Goal: Find specific page/section: Find specific page/section

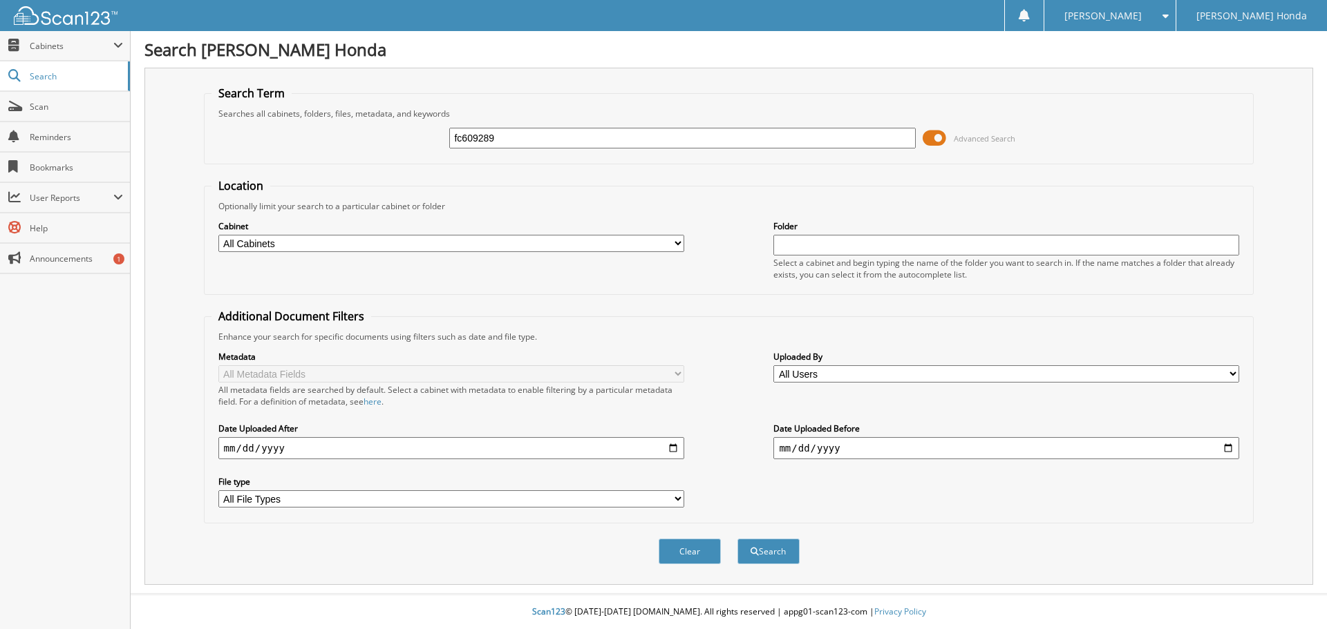
type input "fc609289"
click at [737, 539] on button "Search" at bounding box center [768, 552] width 62 height 26
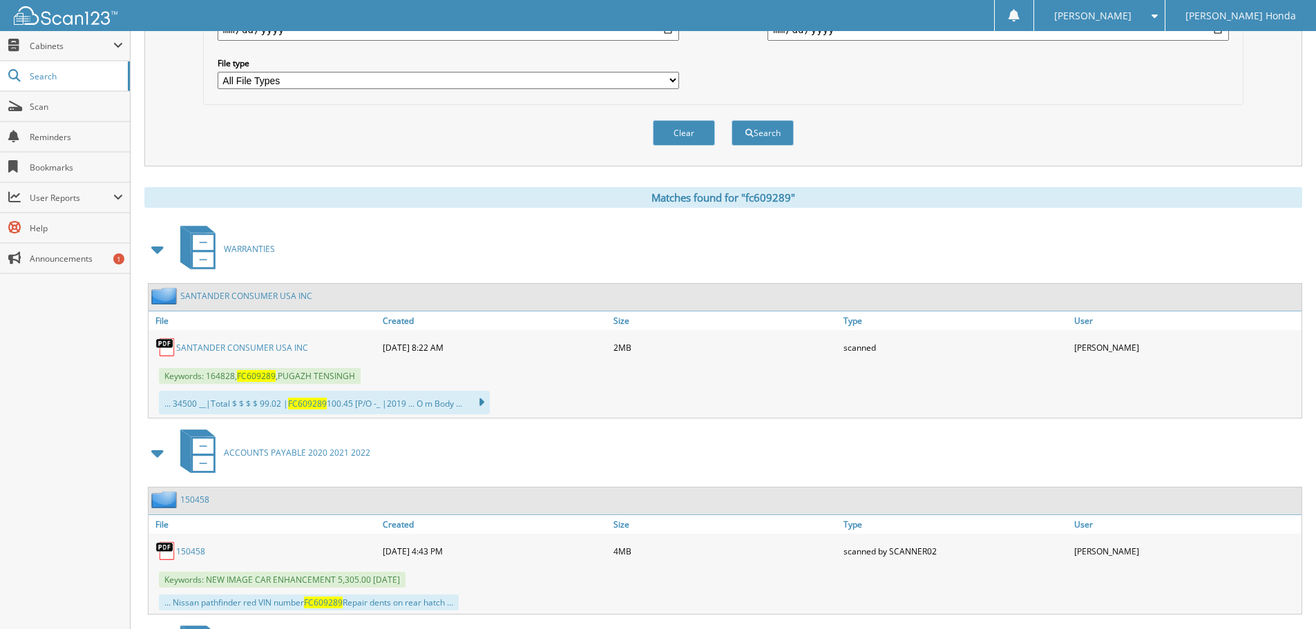
scroll to position [484, 0]
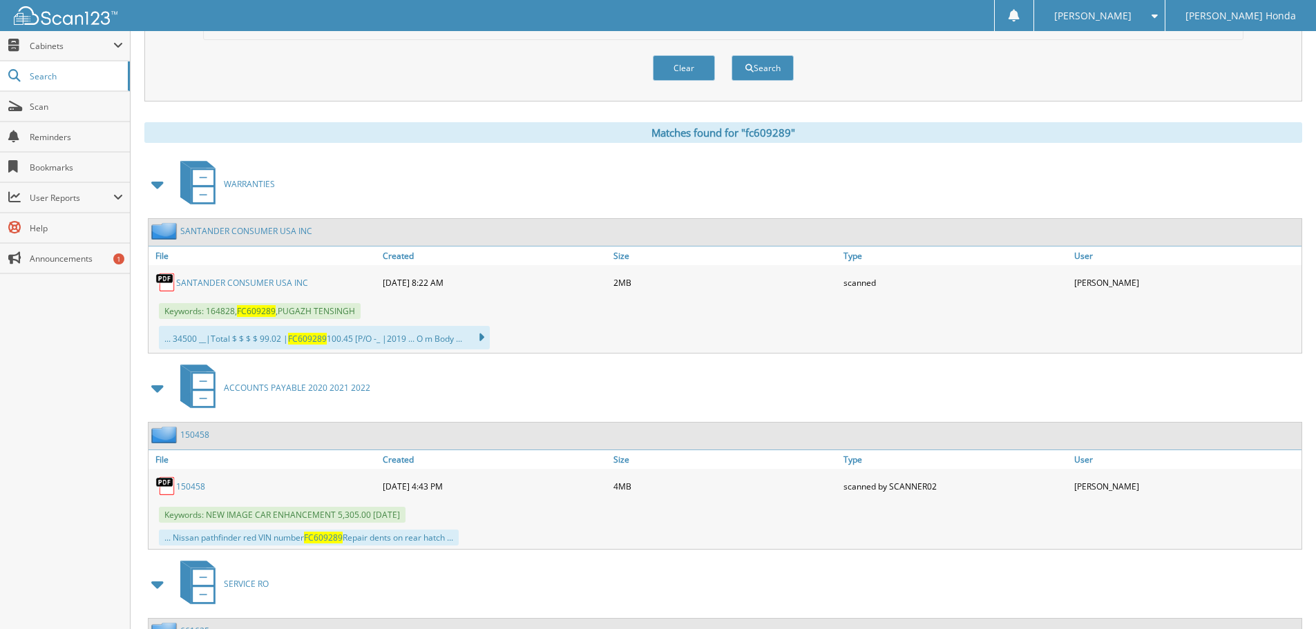
click at [213, 281] on link "SANTANDER CONSUMER USA INC" at bounding box center [242, 283] width 132 height 12
